Goal: Communication & Community: Participate in discussion

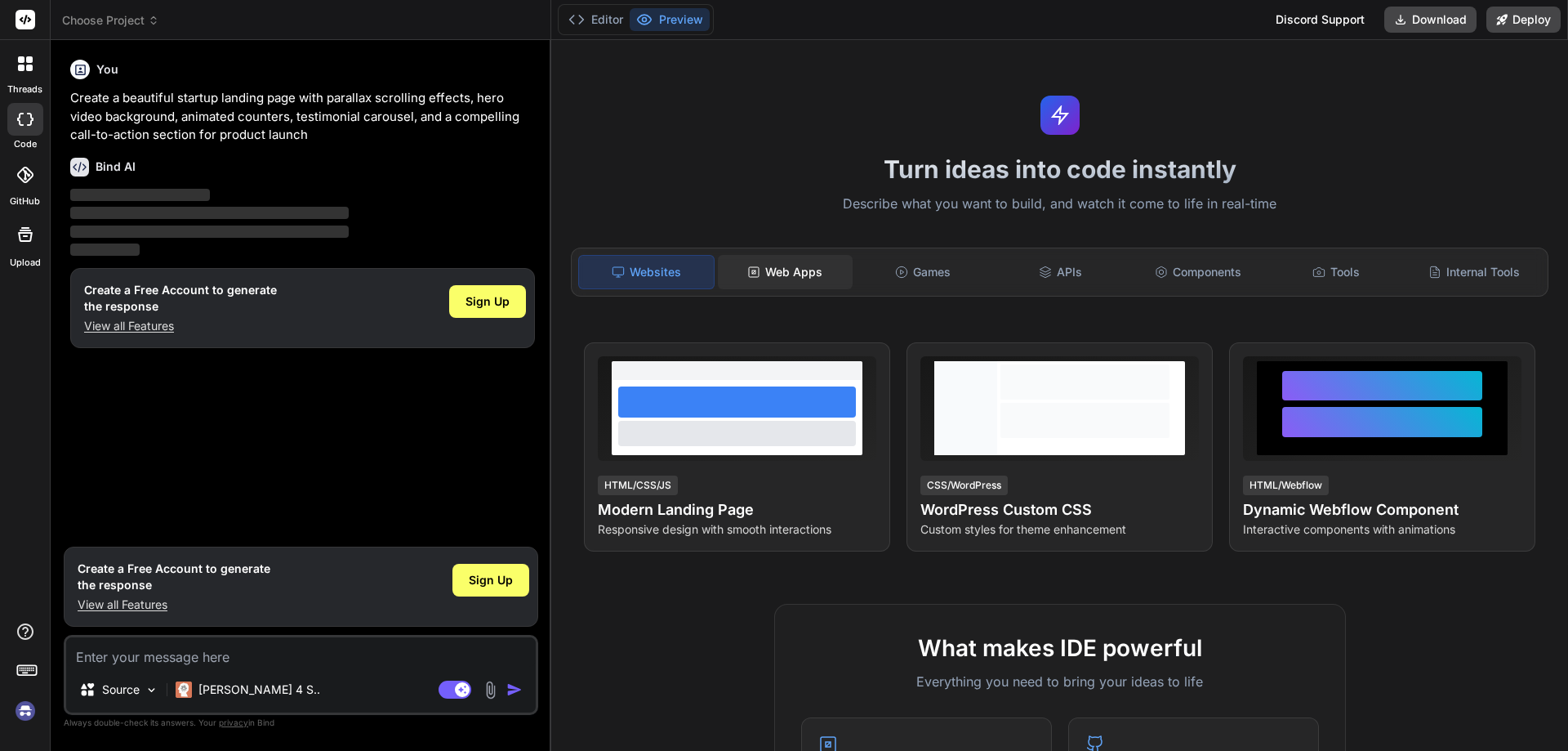
click at [788, 271] on div "Web Apps" at bounding box center [785, 272] width 134 height 34
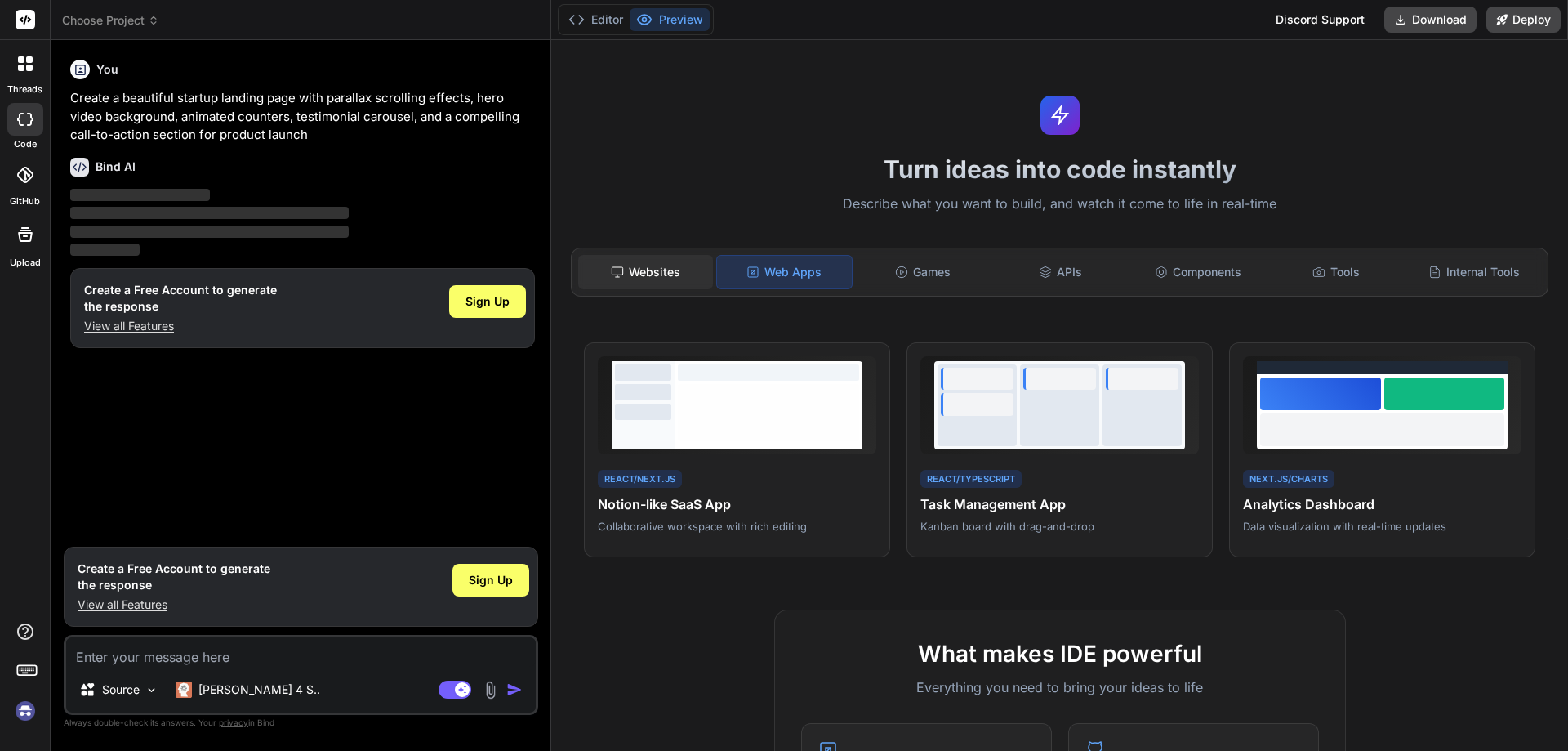
click at [644, 264] on div "Websites" at bounding box center [645, 272] width 134 height 34
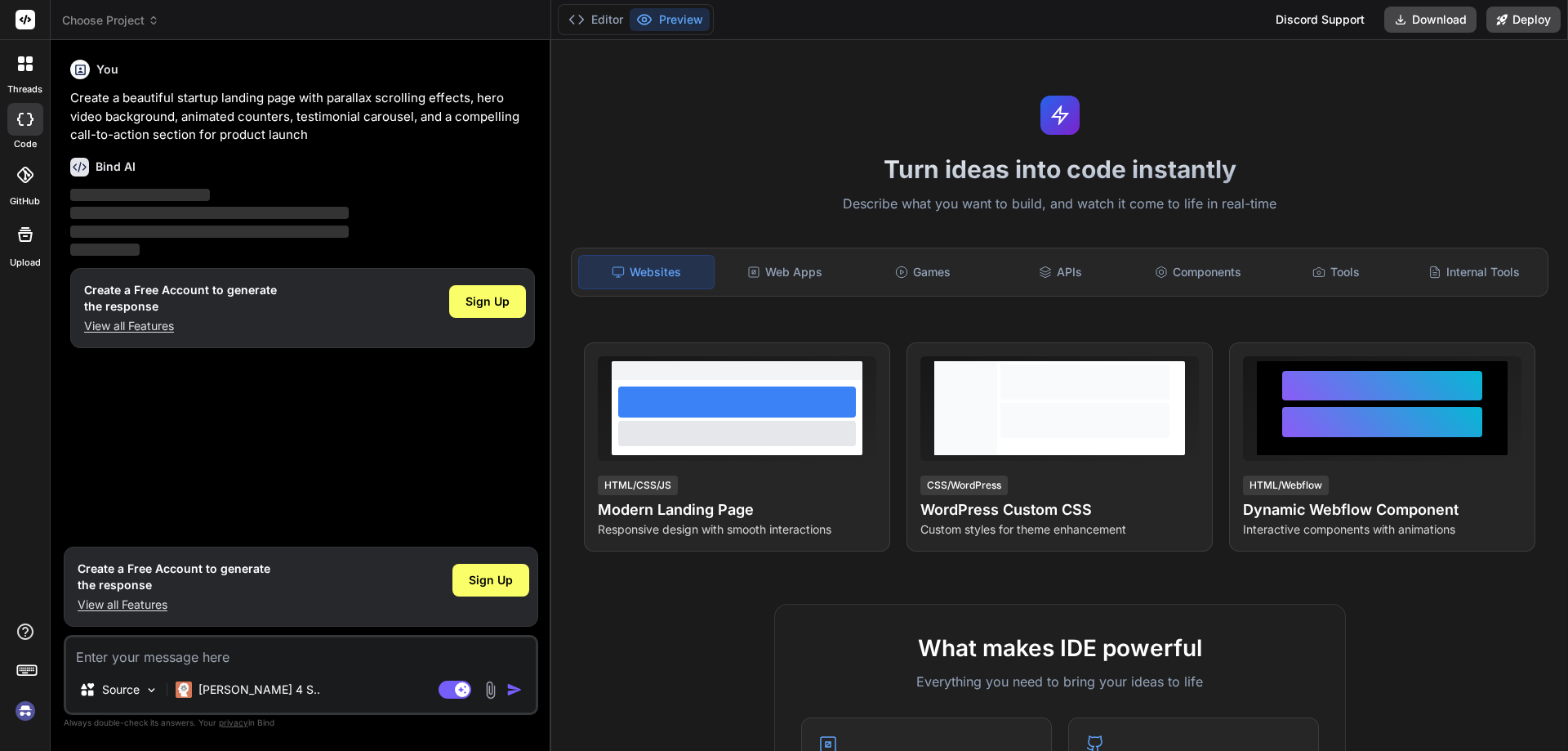
click at [28, 68] on icon at bounding box center [29, 68] width 6 height 6
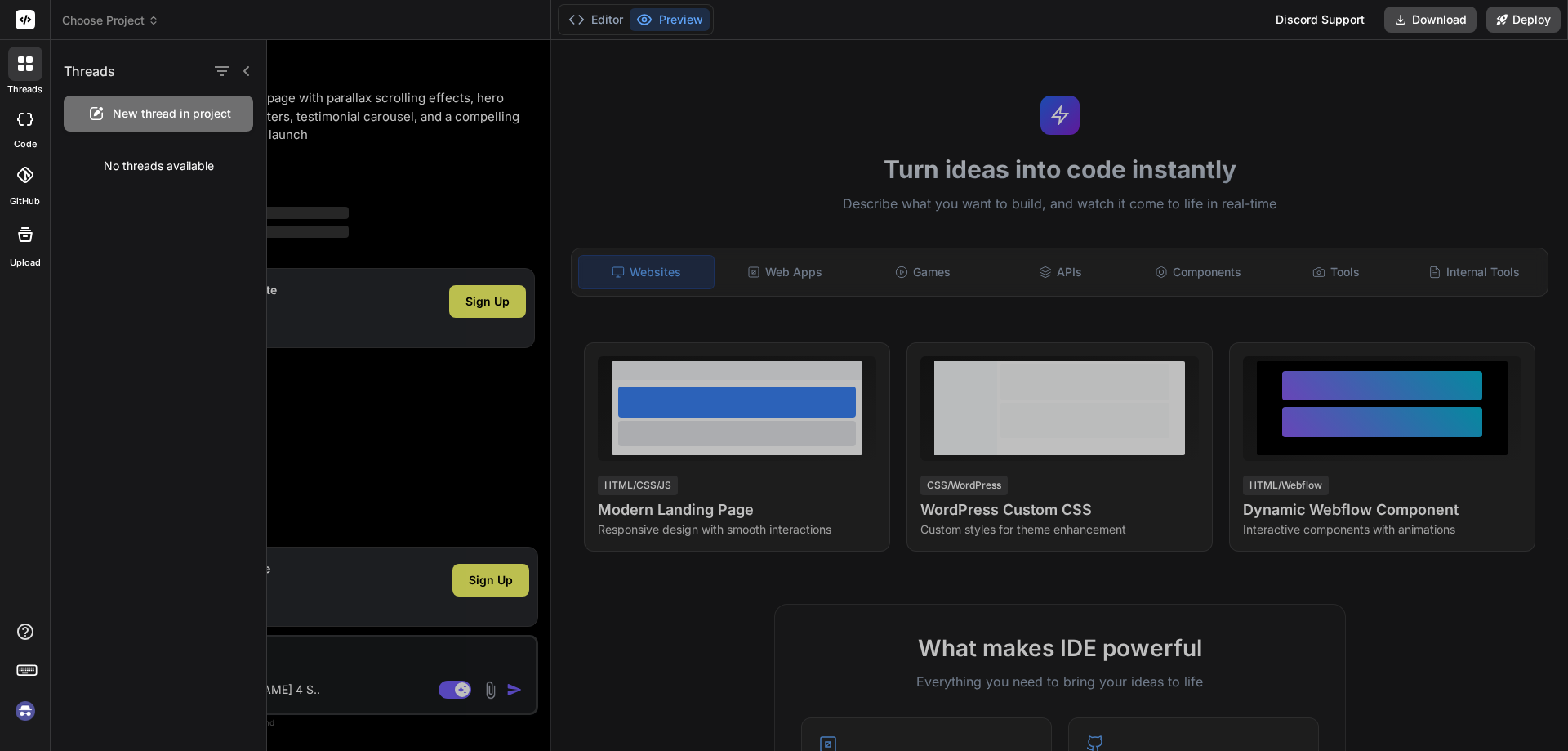
click at [719, 123] on div at bounding box center [918, 394] width 1301 height 710
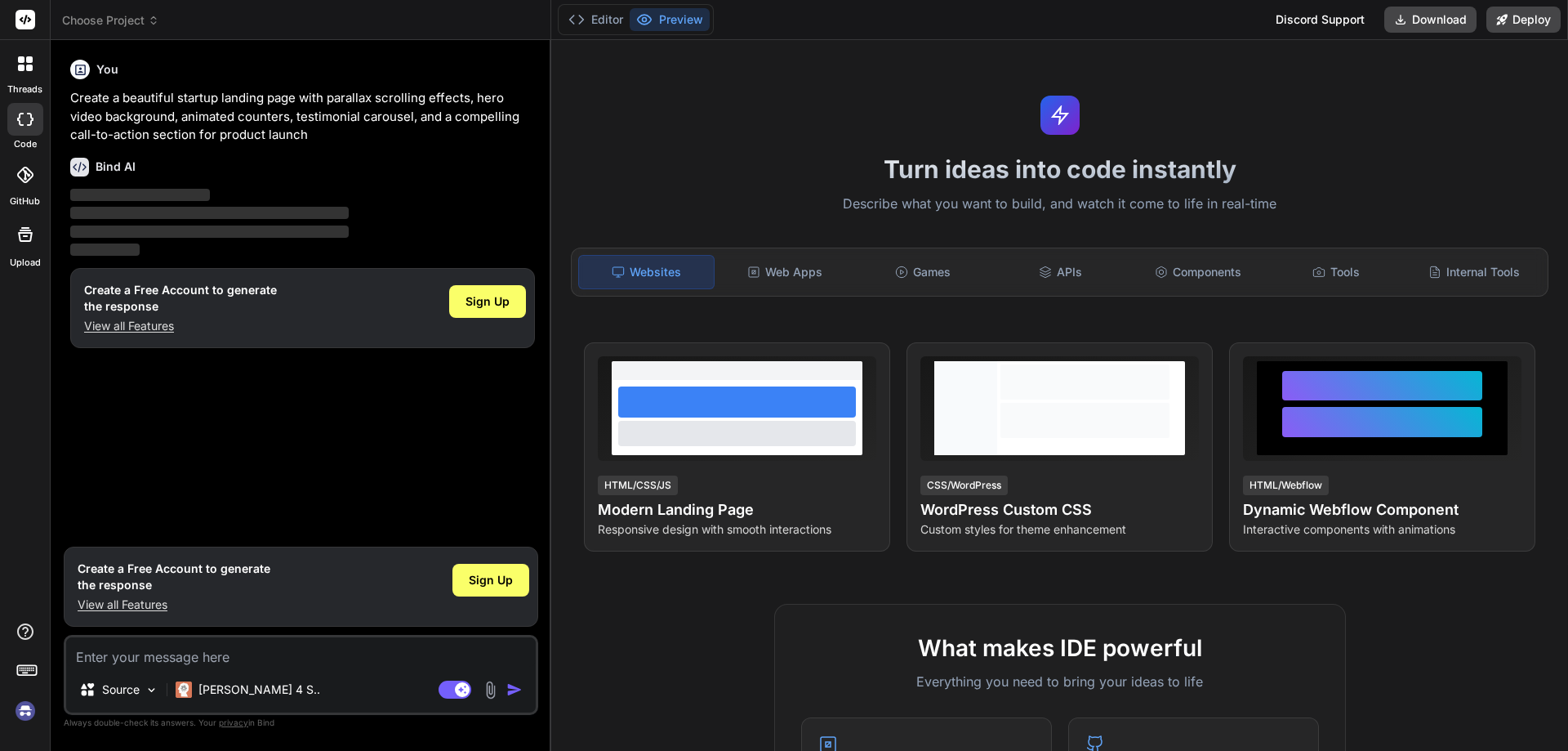
click at [42, 73] on div "threads" at bounding box center [24, 68] width 50 height 56
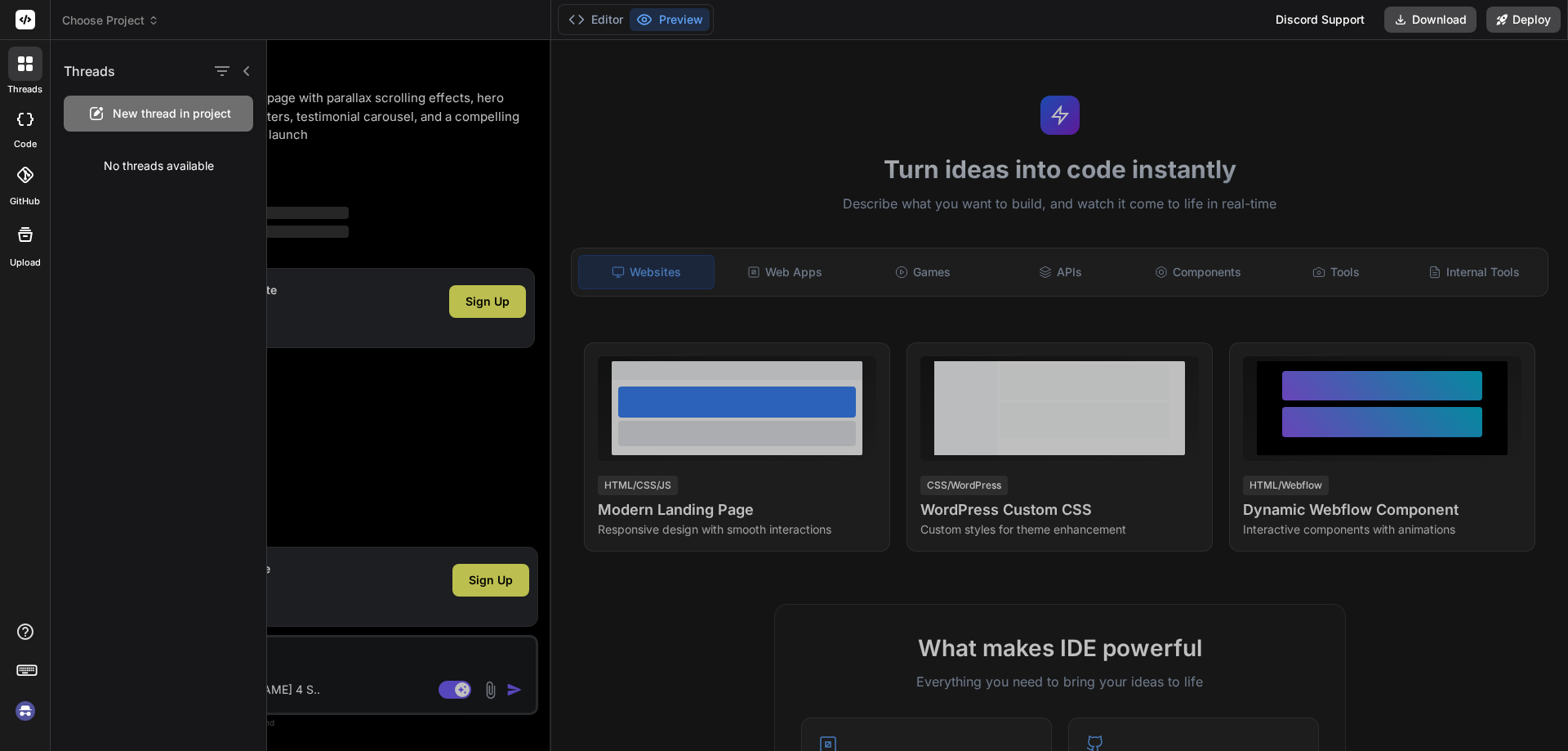
click at [192, 109] on span "New thread in project" at bounding box center [171, 114] width 118 height 16
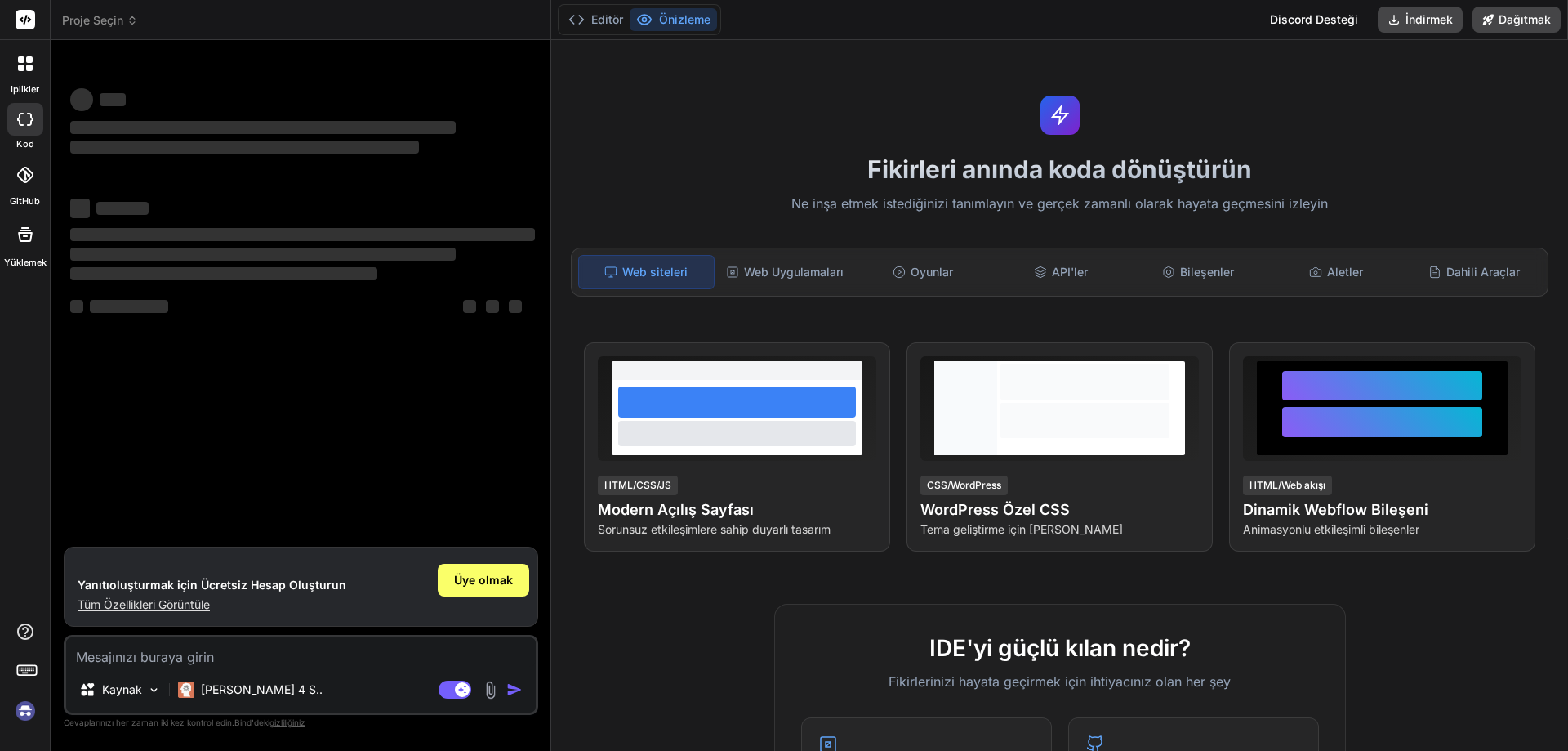
type textarea "x"
click at [813, 67] on div "Fikirleri anında koda dönüştürün Ne inşa etmek istediğinizi tanımlayın ve gerçe…" at bounding box center [1059, 394] width 1017 height 710
